Goal: Answer question/provide support

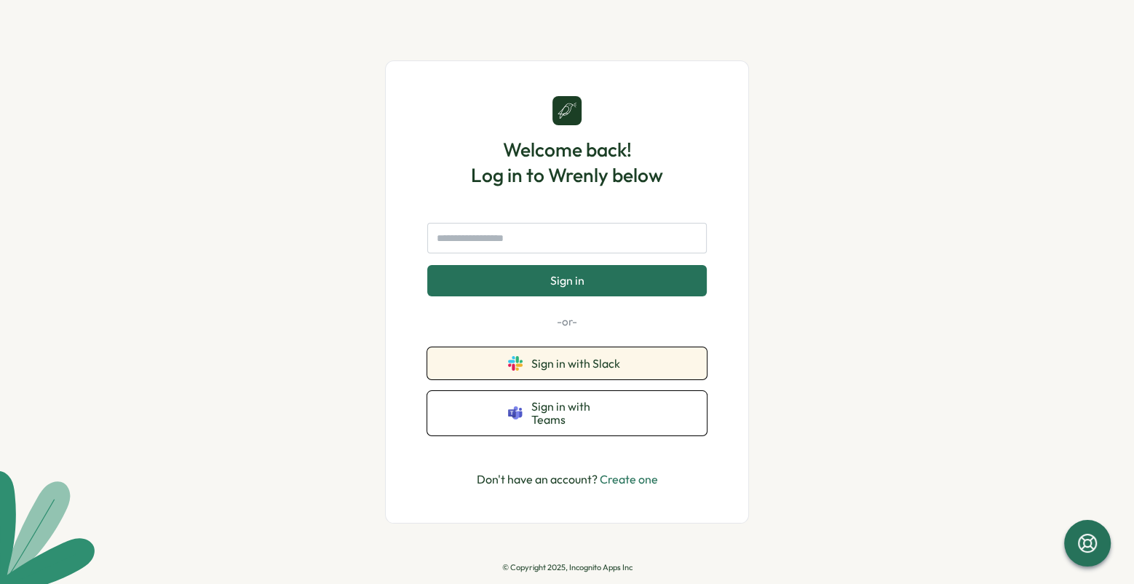
click at [592, 363] on span "Sign in with Slack" at bounding box center [578, 363] width 95 height 13
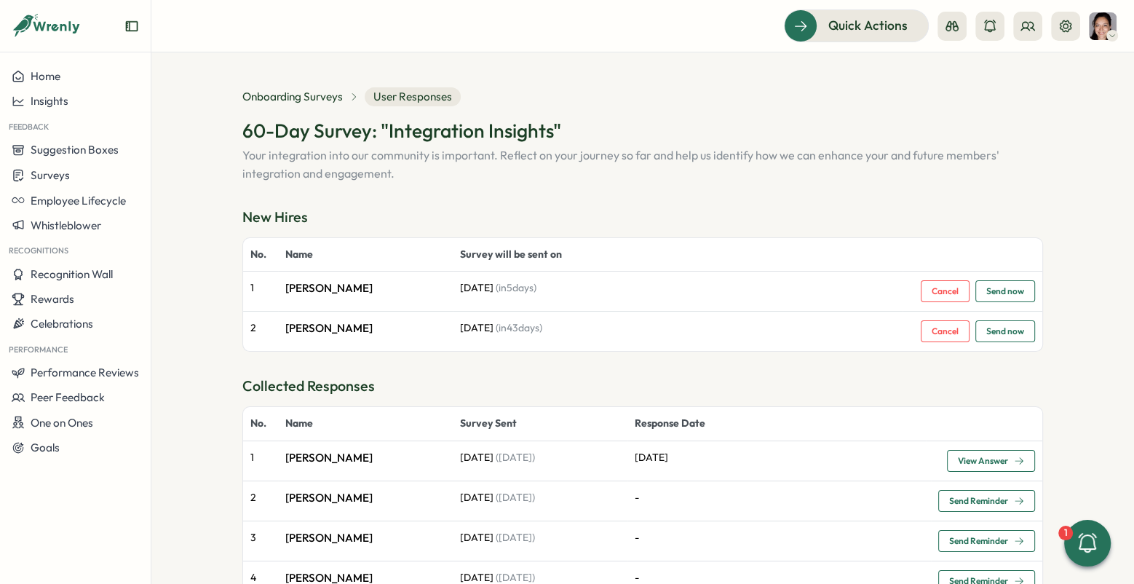
scroll to position [4, 0]
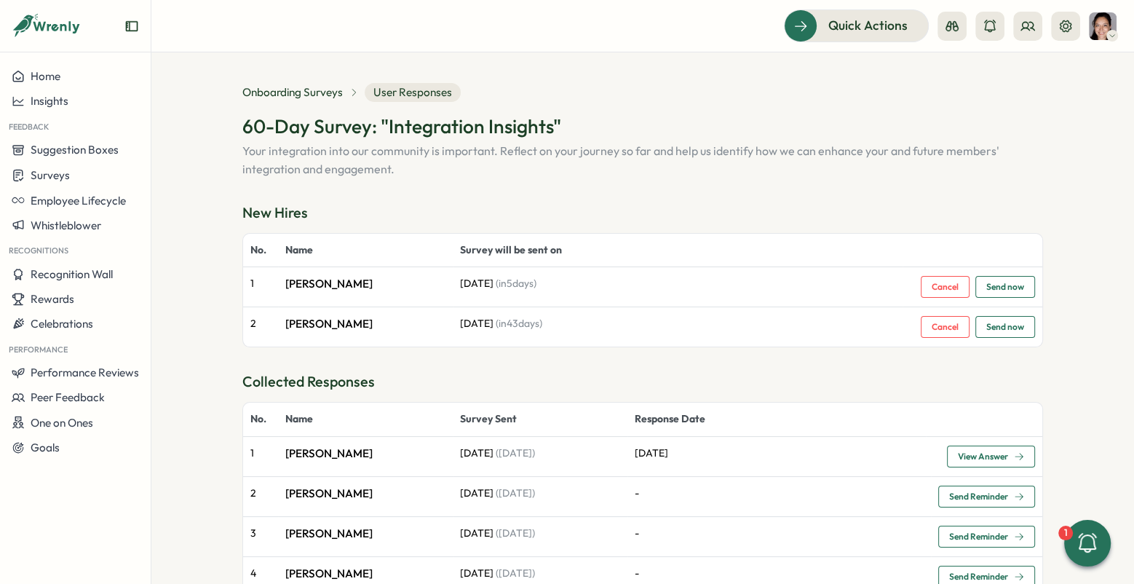
click at [975, 457] on span "View Answer" at bounding box center [983, 456] width 50 height 9
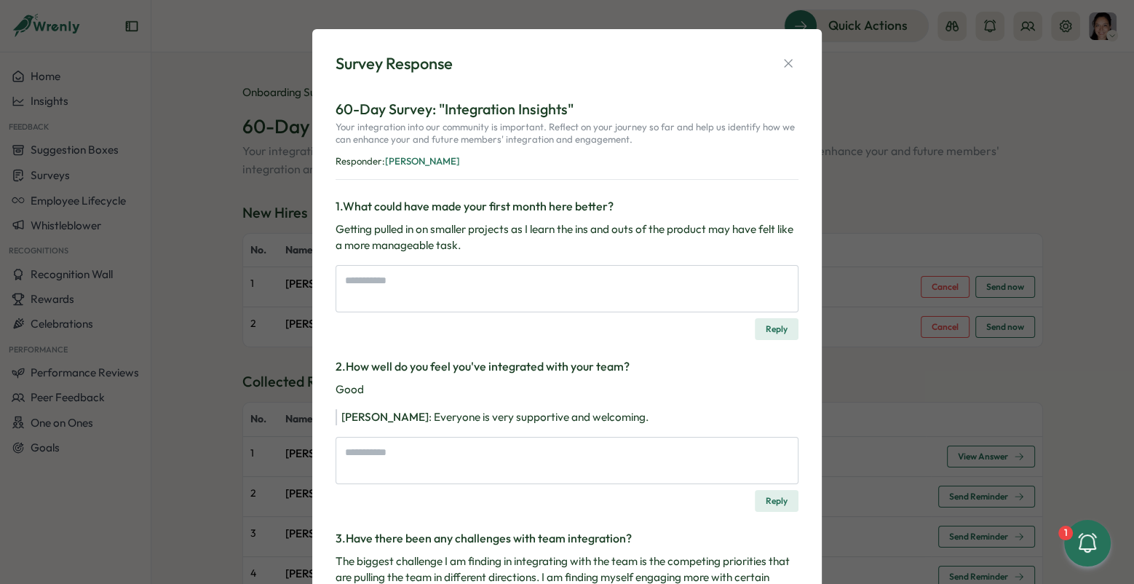
type textarea "*"
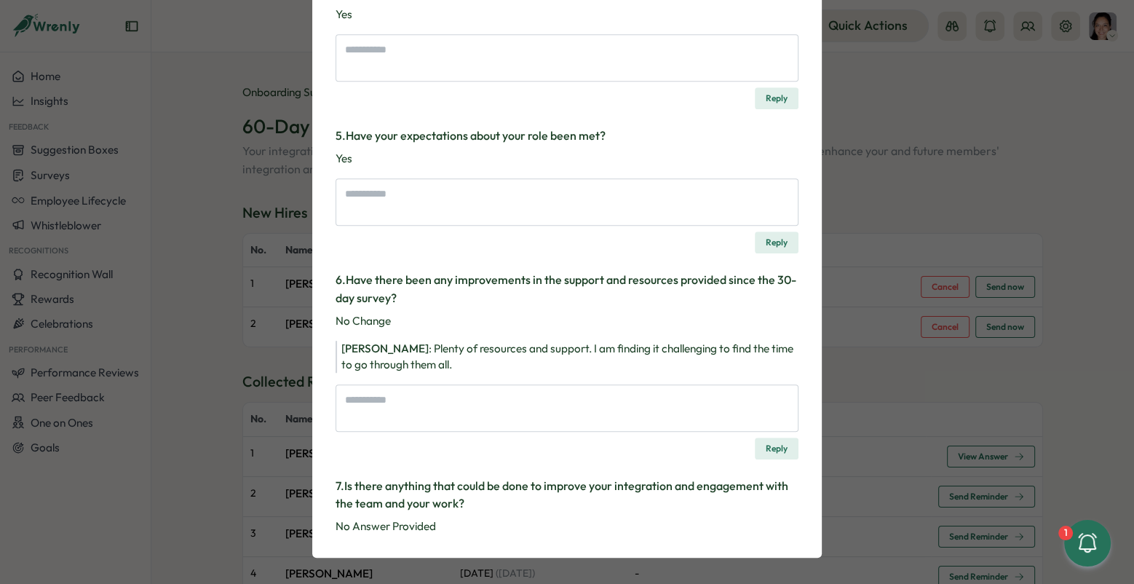
scroll to position [757, 0]
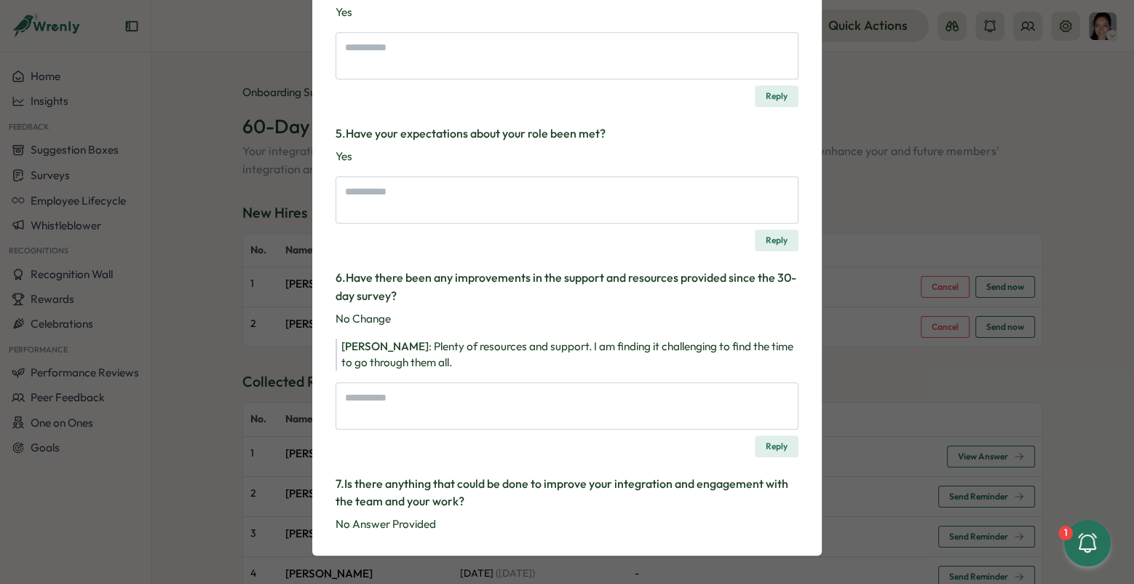
click at [875, 337] on div "Survey Response 60-Day Survey: "Integration Insights" Your integration into our…" at bounding box center [567, 292] width 1134 height 584
